Goal: Find specific page/section: Find specific page/section

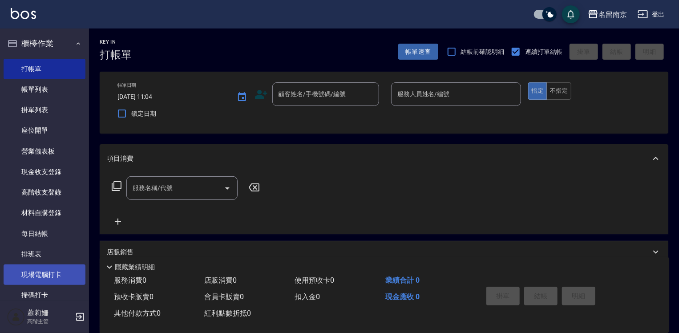
scroll to position [89, 0]
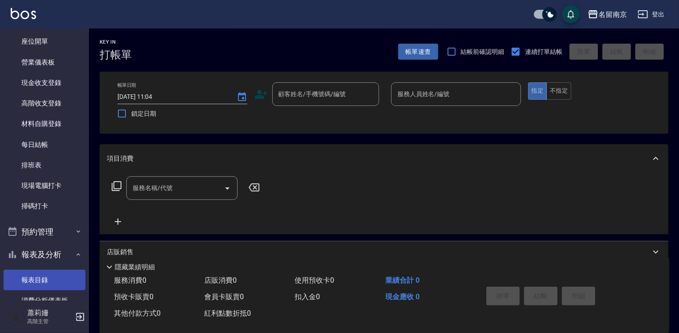
click at [38, 274] on link "報表目錄" at bounding box center [45, 279] width 82 height 20
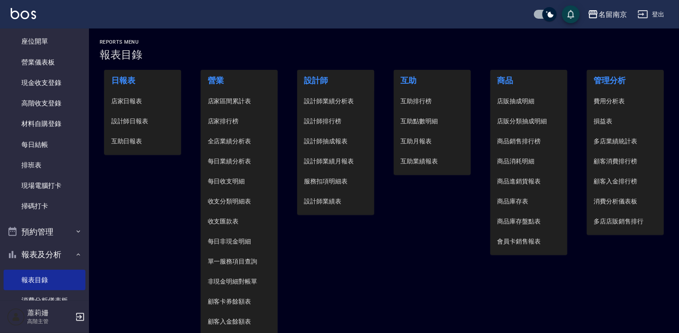
click at [143, 121] on span "設計師日報表" at bounding box center [142, 120] width 63 height 9
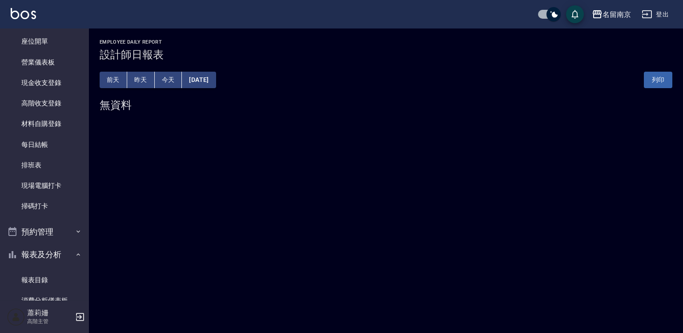
click at [216, 76] on button "[DATE]" at bounding box center [199, 80] width 34 height 16
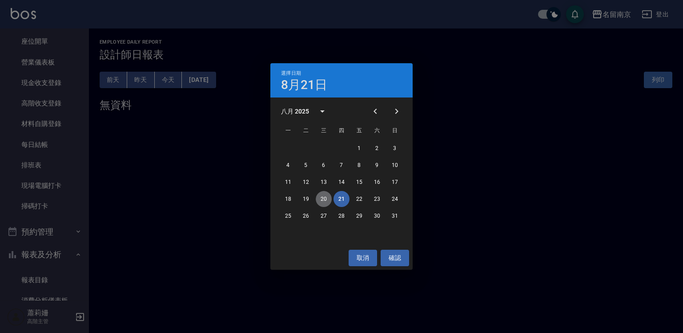
click at [325, 197] on button "20" at bounding box center [324, 199] width 16 height 16
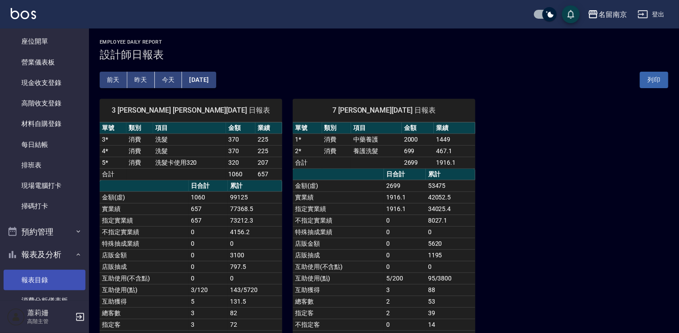
click at [32, 277] on link "報表目錄" at bounding box center [45, 279] width 82 height 20
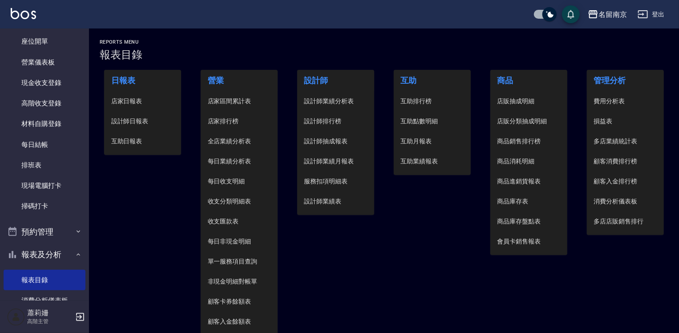
click at [136, 103] on span "店家日報表" at bounding box center [142, 100] width 63 height 9
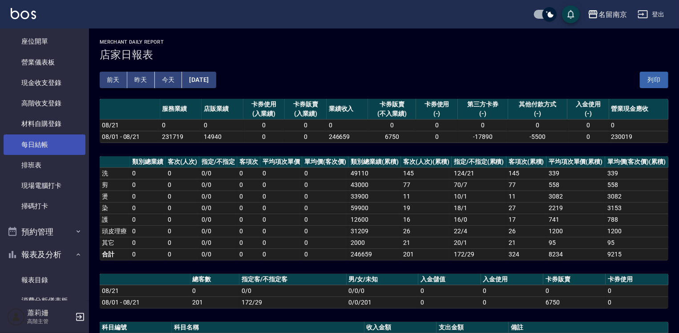
click at [27, 145] on link "每日結帳" at bounding box center [45, 144] width 82 height 20
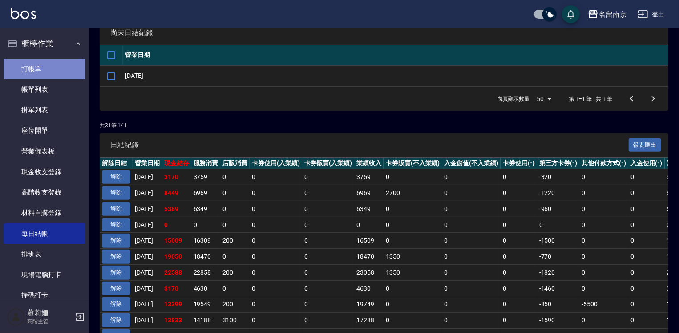
click at [56, 68] on link "打帳單" at bounding box center [45, 69] width 82 height 20
